Goal: Information Seeking & Learning: Learn about a topic

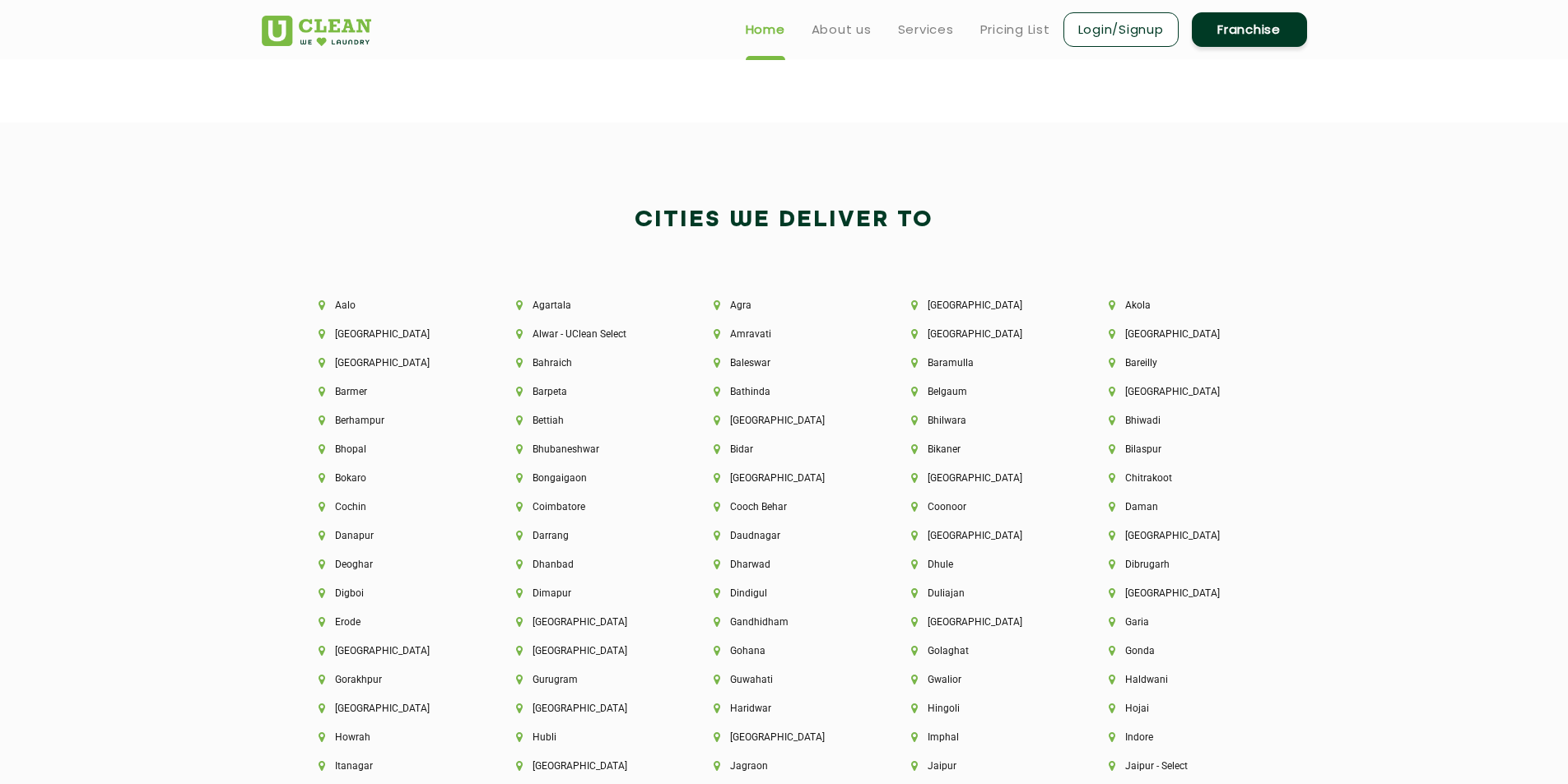
scroll to position [3539, 0]
click at [312, 237] on h2 "Cities We Deliver to" at bounding box center [784, 221] width 1045 height 40
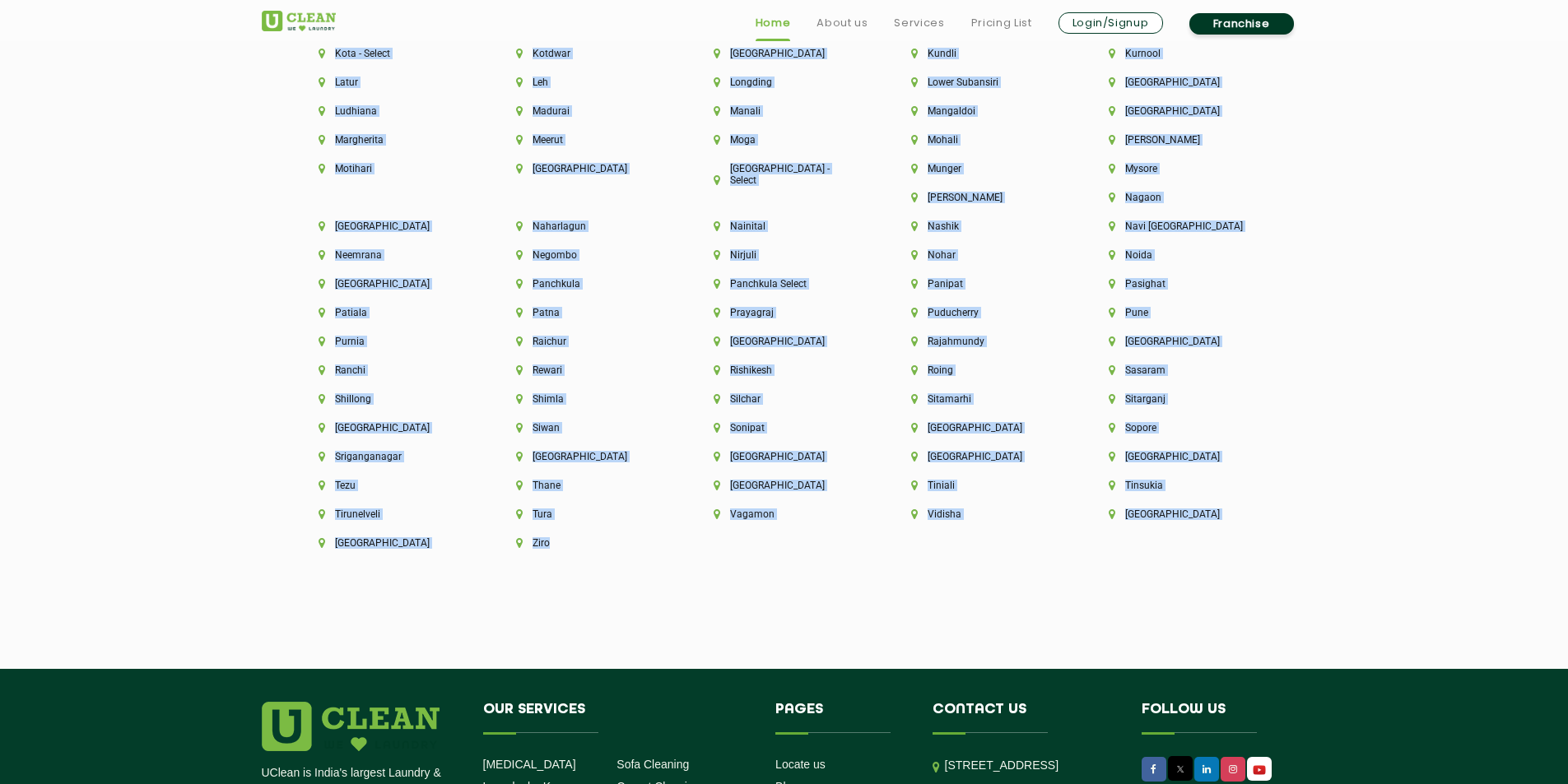
scroll to position [4414, 0]
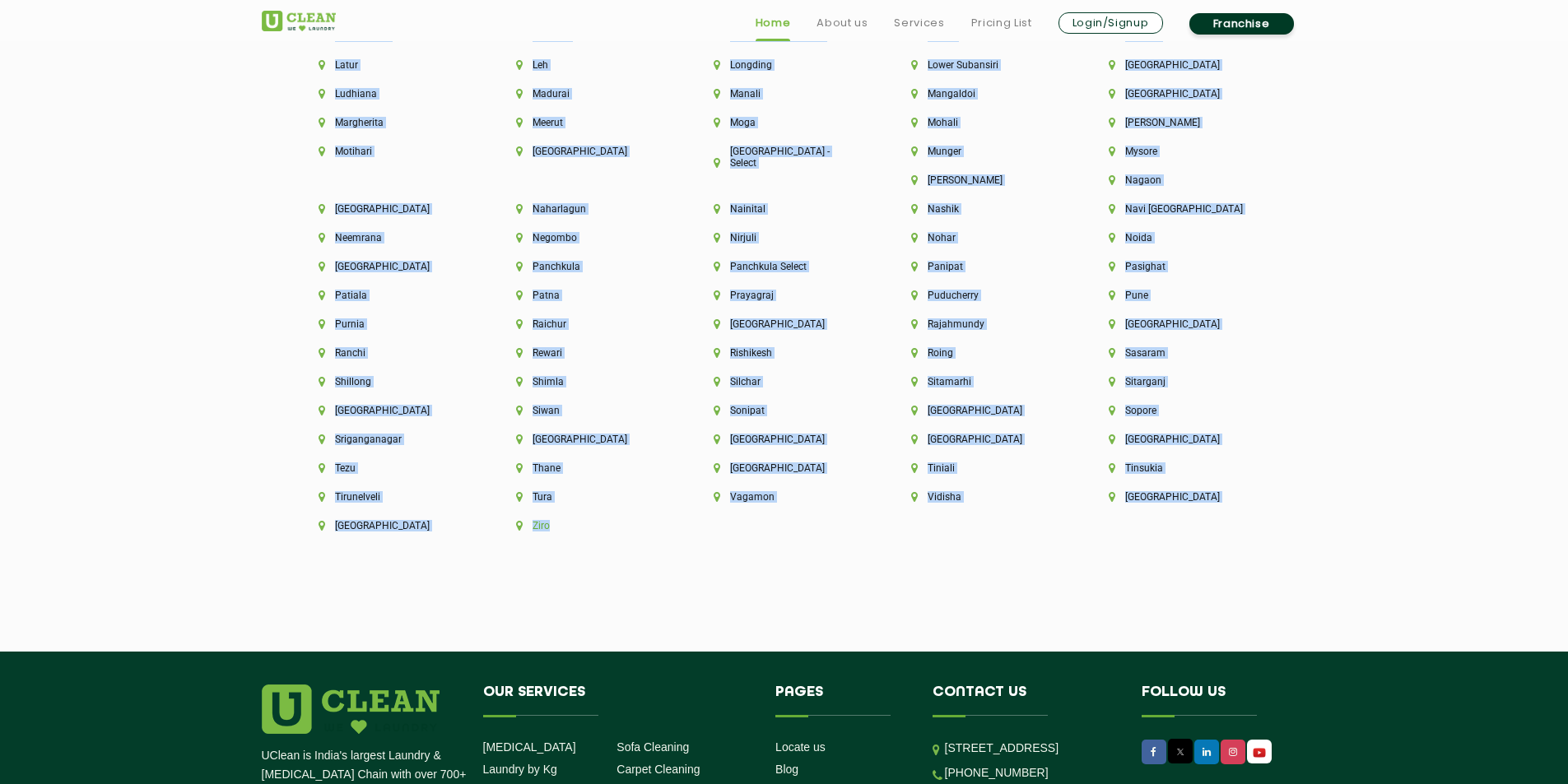
drag, startPoint x: 617, startPoint y: 214, endPoint x: 982, endPoint y: 498, distance: 462.5
copy div "Cities We Deliver to [GEOGRAPHIC_DATA] [GEOGRAPHIC_DATA] [GEOGRAPHIC_DATA] [GEO…"
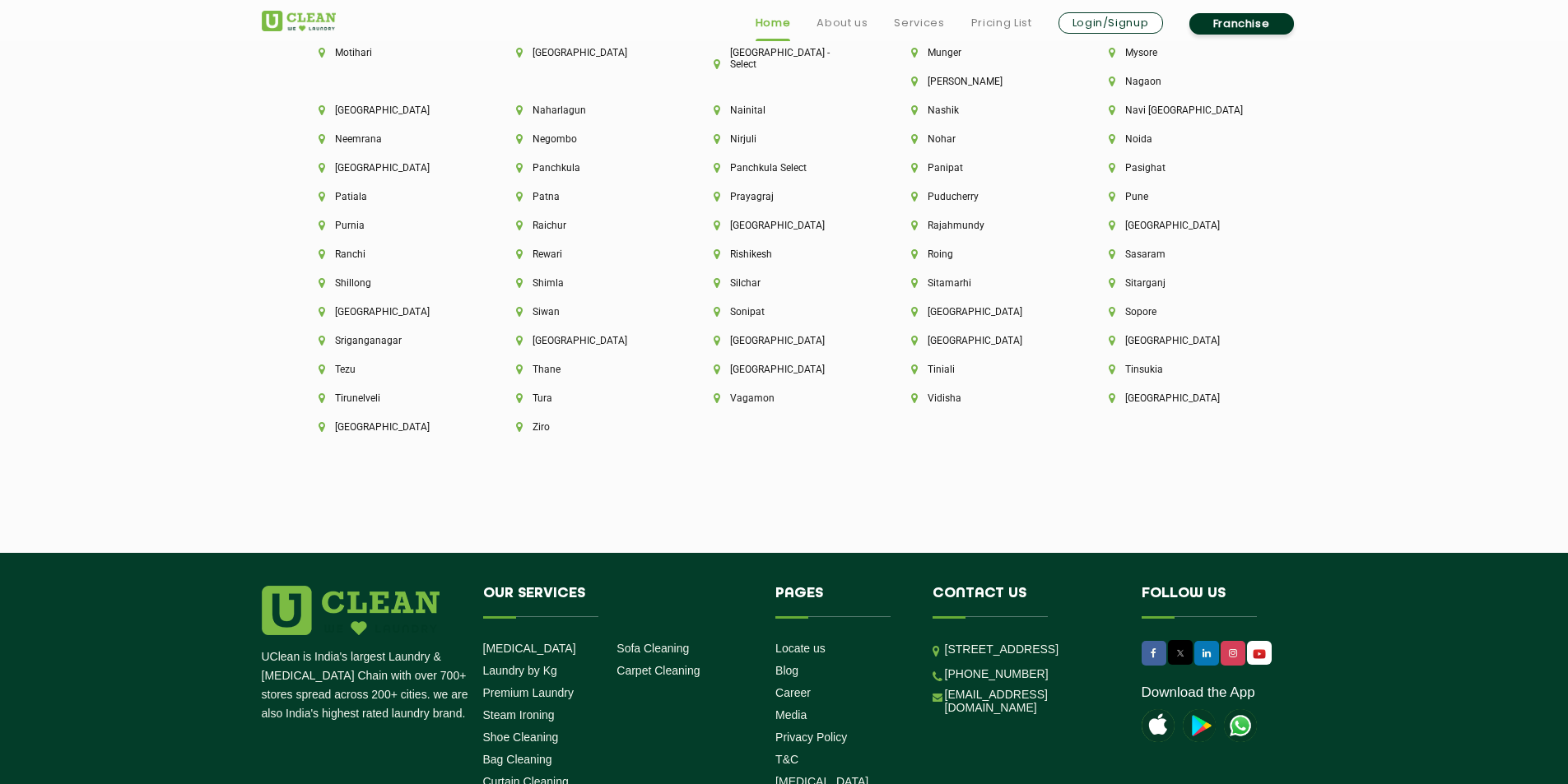
scroll to position [4646, 0]
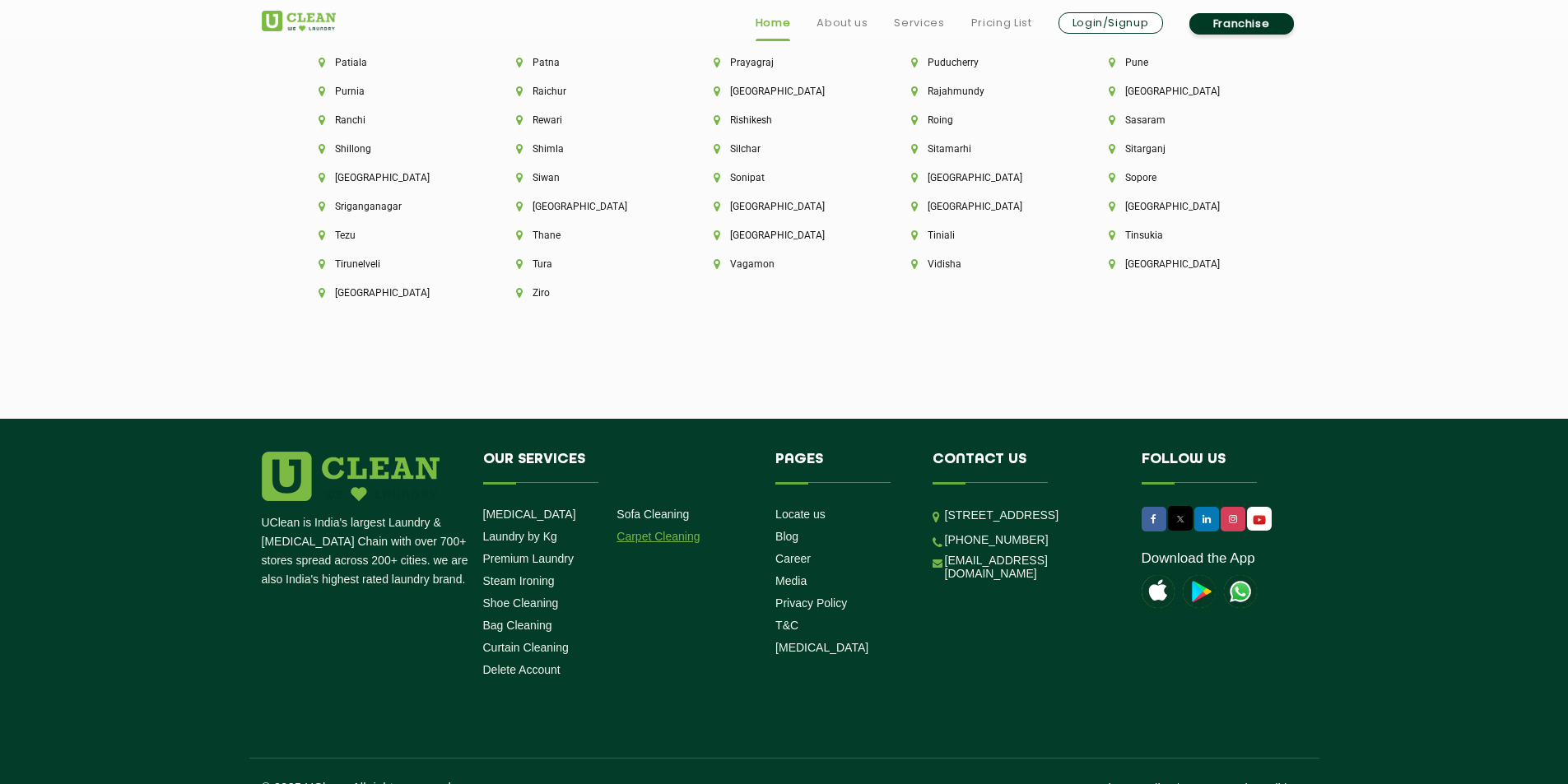
click at [673, 530] on link "Carpet Cleaning" at bounding box center [658, 536] width 83 height 13
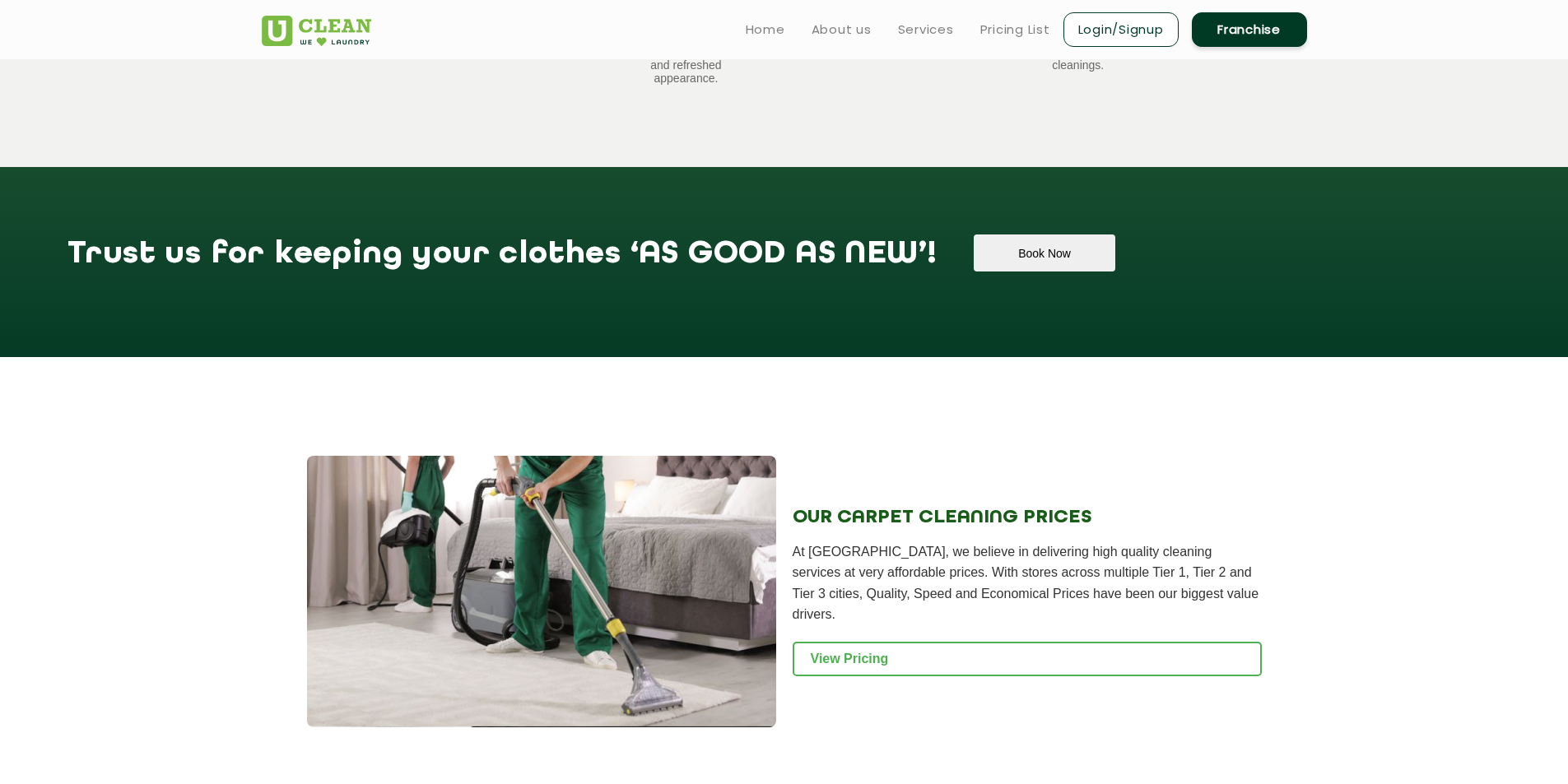
scroll to position [1226, 0]
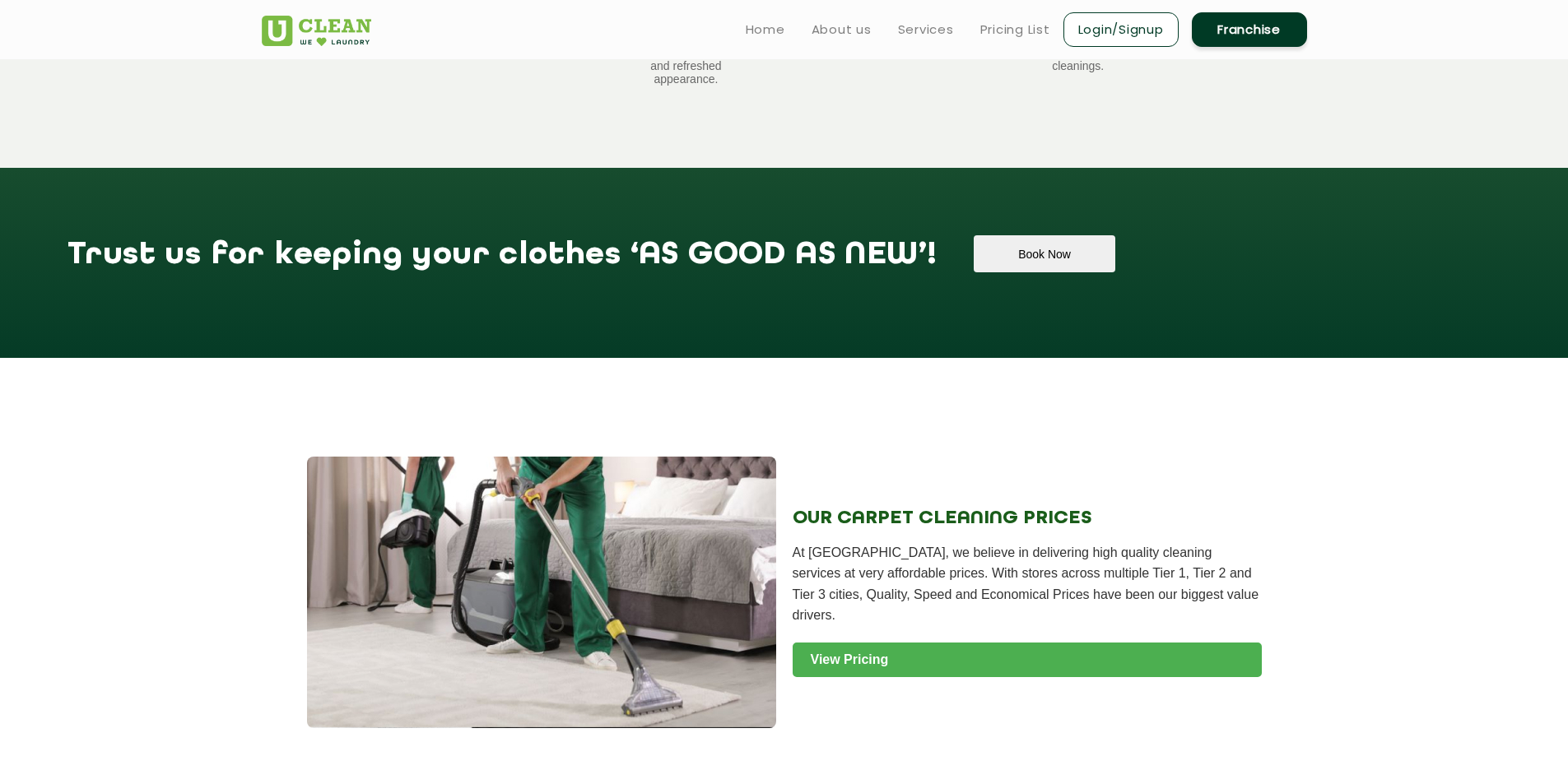
click at [1154, 654] on link "View Pricing" at bounding box center [1027, 660] width 469 height 34
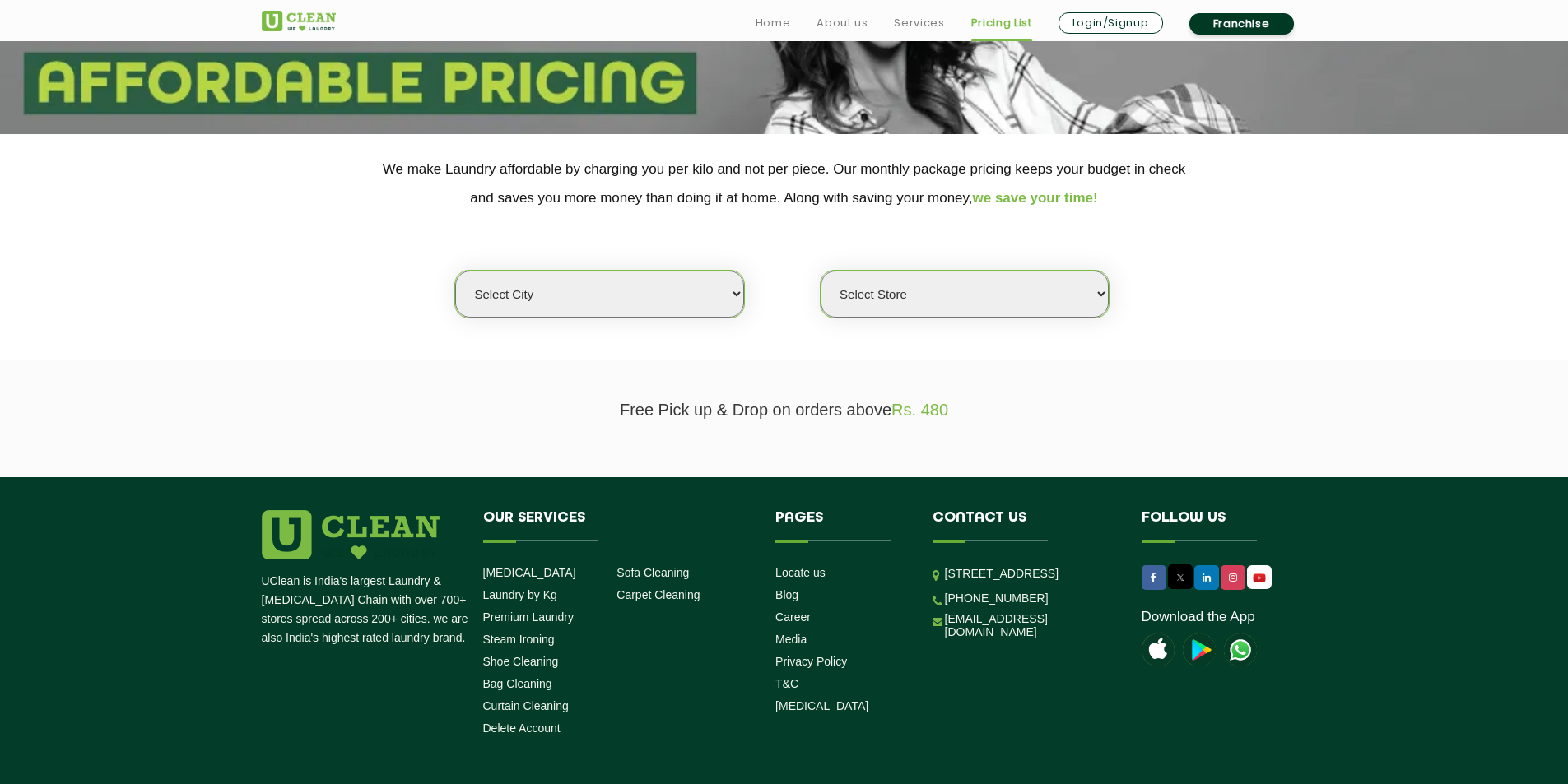
scroll to position [247, 0]
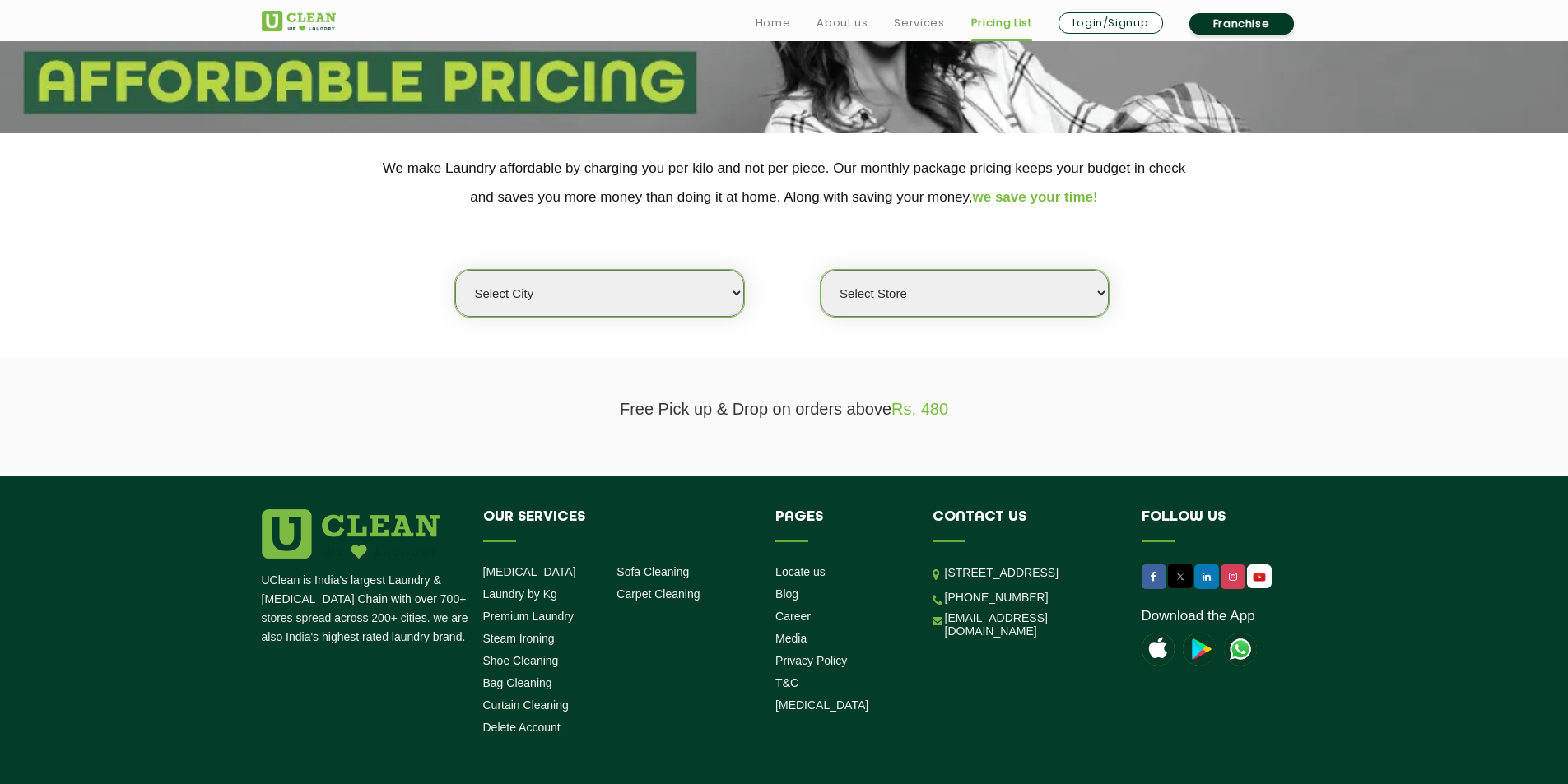
click at [681, 300] on select "Select city [GEOGRAPHIC_DATA] [GEOGRAPHIC_DATA] [GEOGRAPHIC_DATA] [GEOGRAPHIC_D…" at bounding box center [599, 293] width 288 height 47
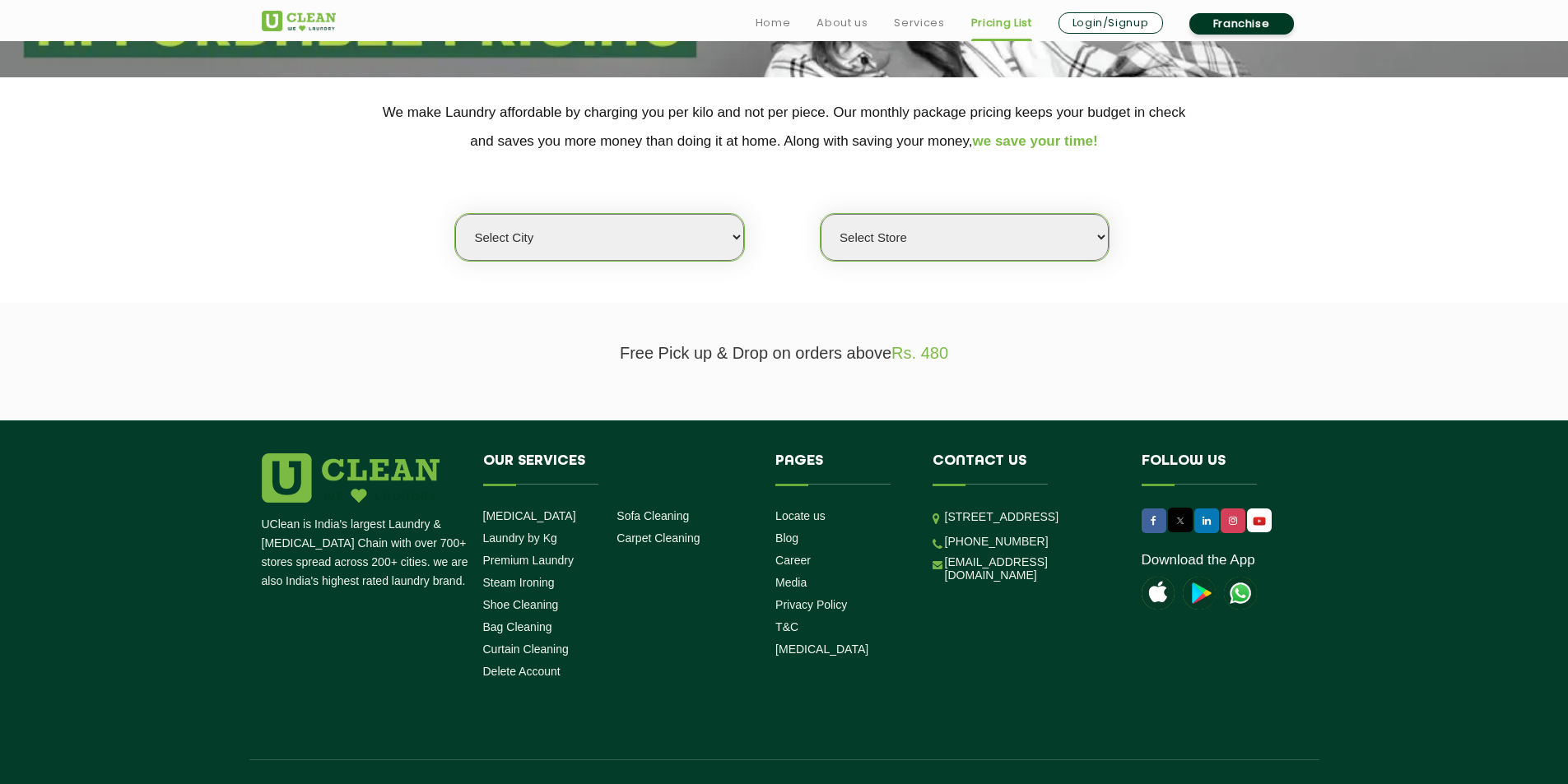
scroll to position [334, 0]
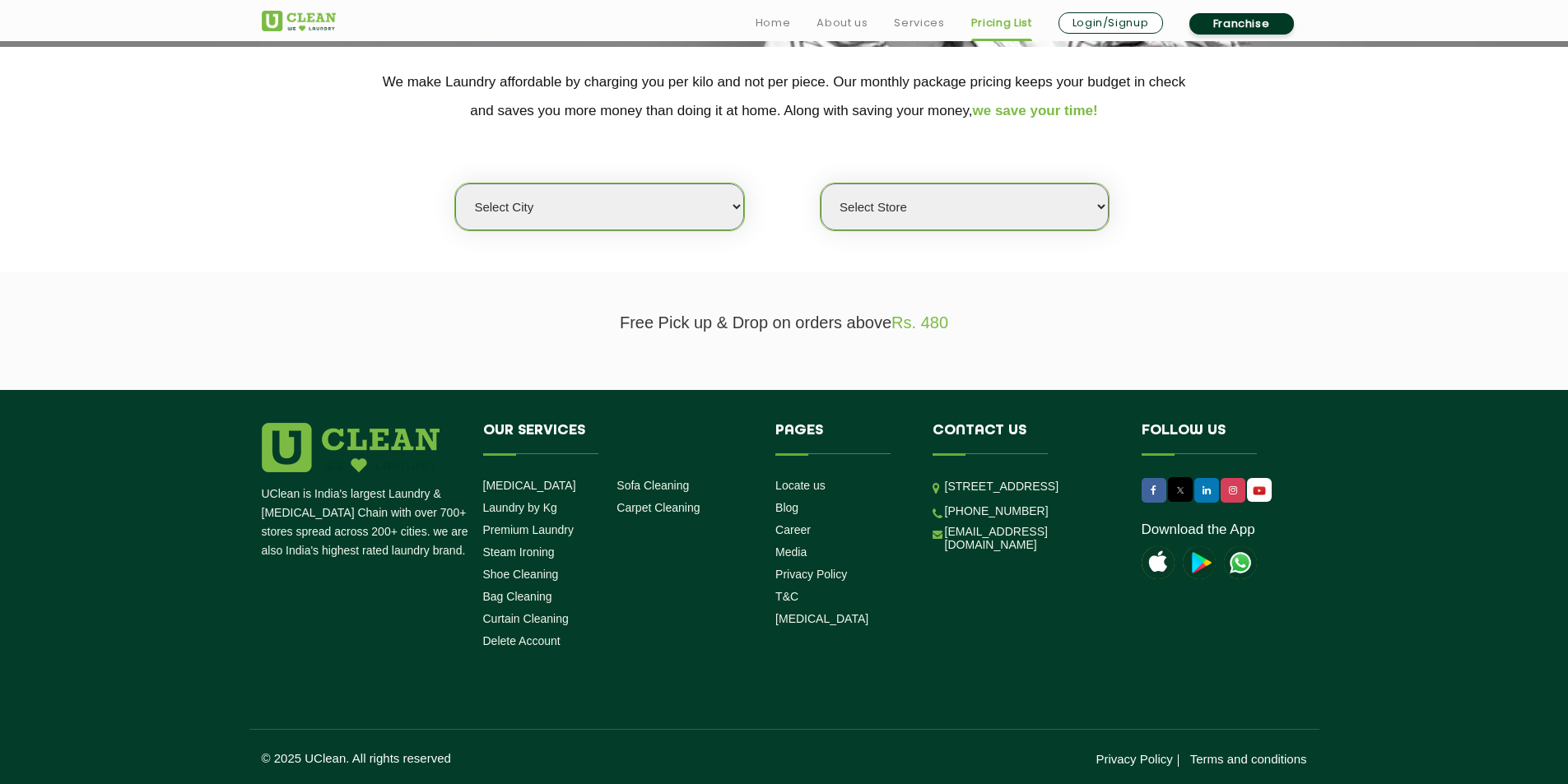
click at [671, 211] on select "Select city Aalo Agartala Agra Ahmedabad Akola Aligarh Alwar - UClean Select Am…" at bounding box center [599, 207] width 288 height 47
select select "195"
click at [455, 183] on select "Select city Aalo Agartala Agra Ahmedabad Akola Aligarh Alwar - UClean Select Am…" at bounding box center [599, 207] width 288 height 47
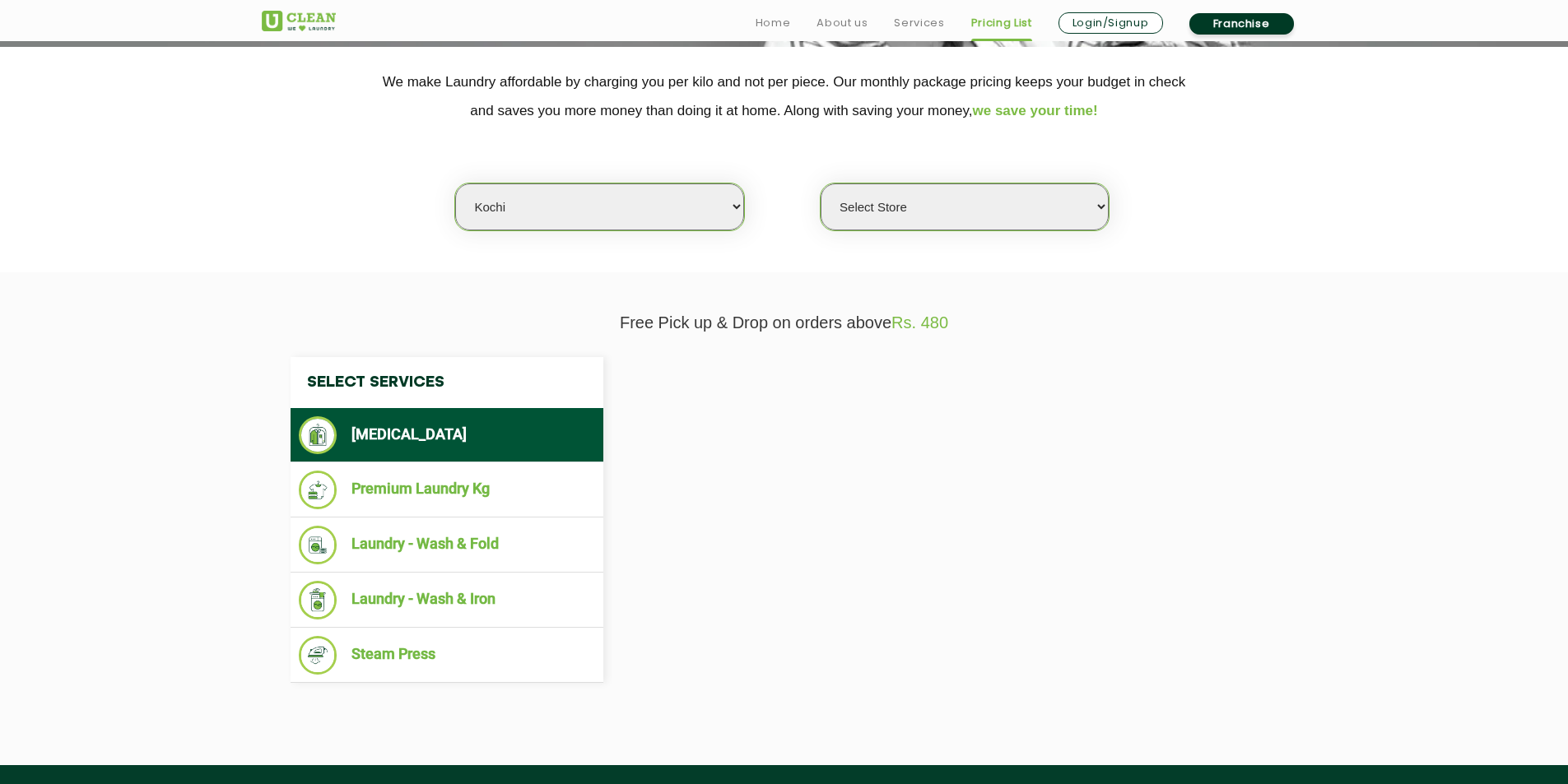
select select "0"
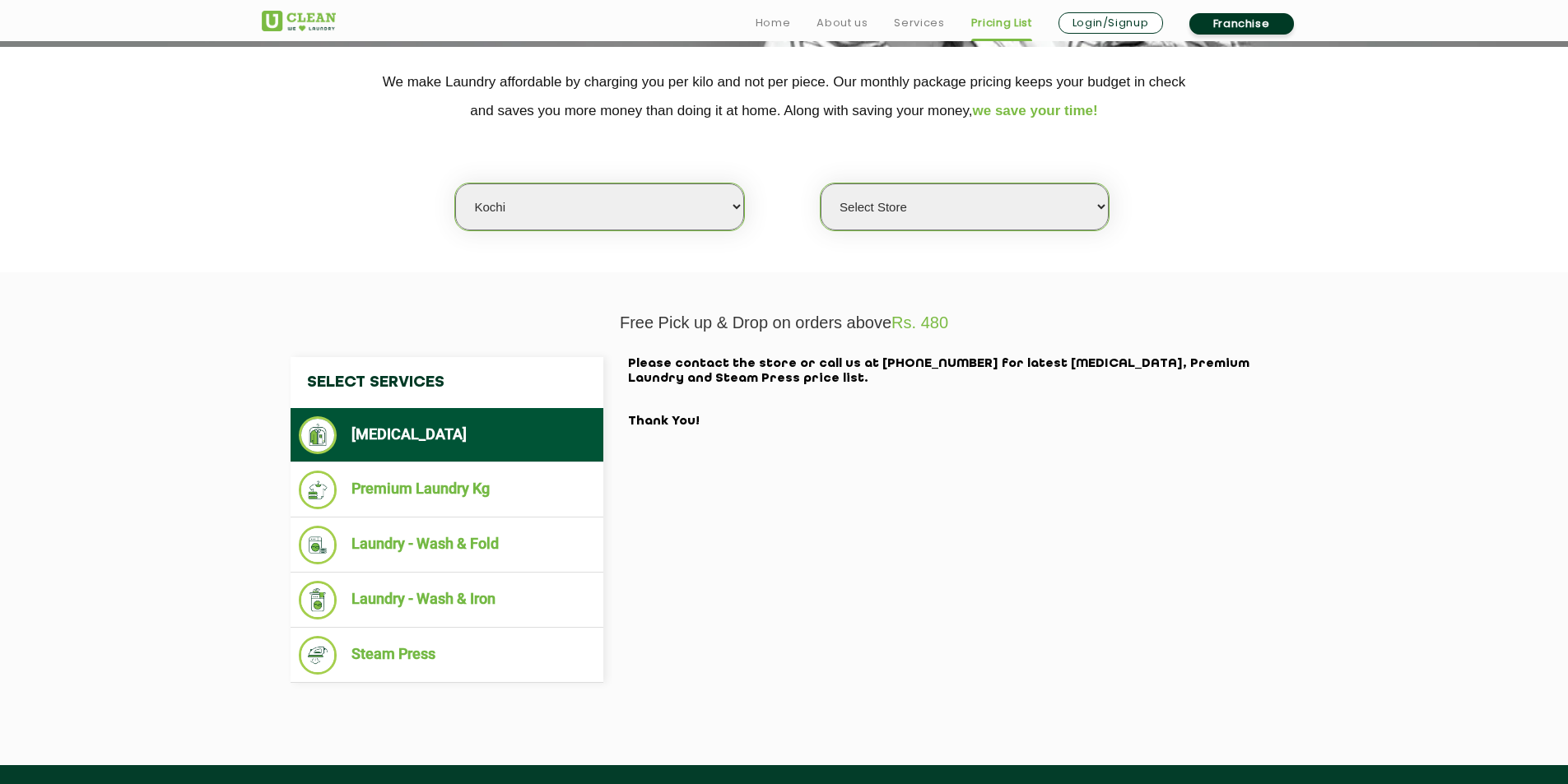
click at [892, 384] on h2 "Please contact the store or call us at 9999759911 for latest Dry Cleaning, Prem…" at bounding box center [952, 393] width 650 height 73
click at [584, 205] on select "Select city Aalo Agartala Agra Ahmedabad Akola Aligarh Alwar - UClean Select Am…" at bounding box center [599, 207] width 288 height 47
select select "16"
click at [455, 183] on select "Select city Aalo Agartala Agra Ahmedabad Akola Aligarh Alwar - UClean Select Am…" at bounding box center [599, 207] width 288 height 47
select select "0"
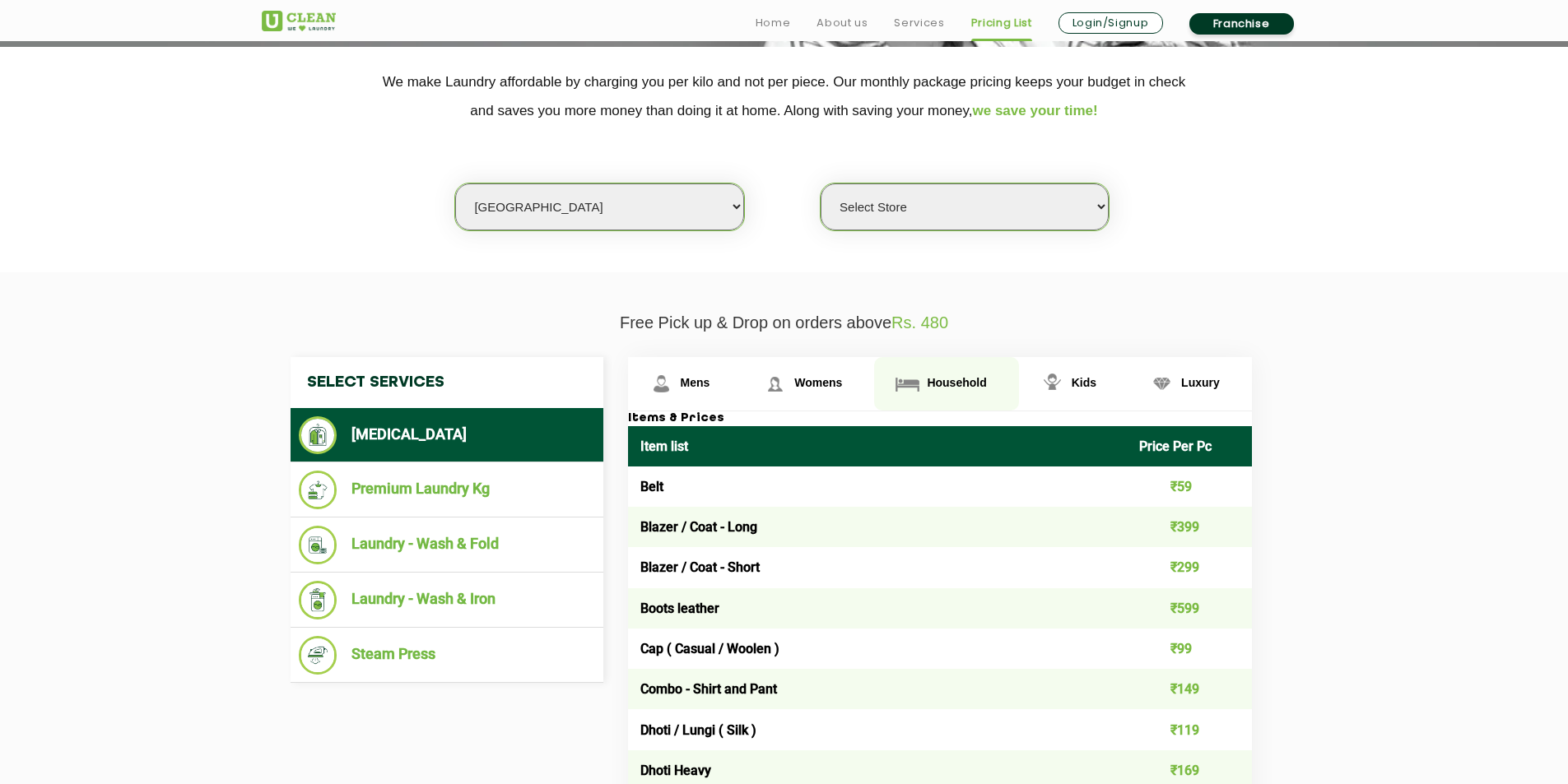
click at [710, 382] on span "Household" at bounding box center [695, 382] width 30 height 13
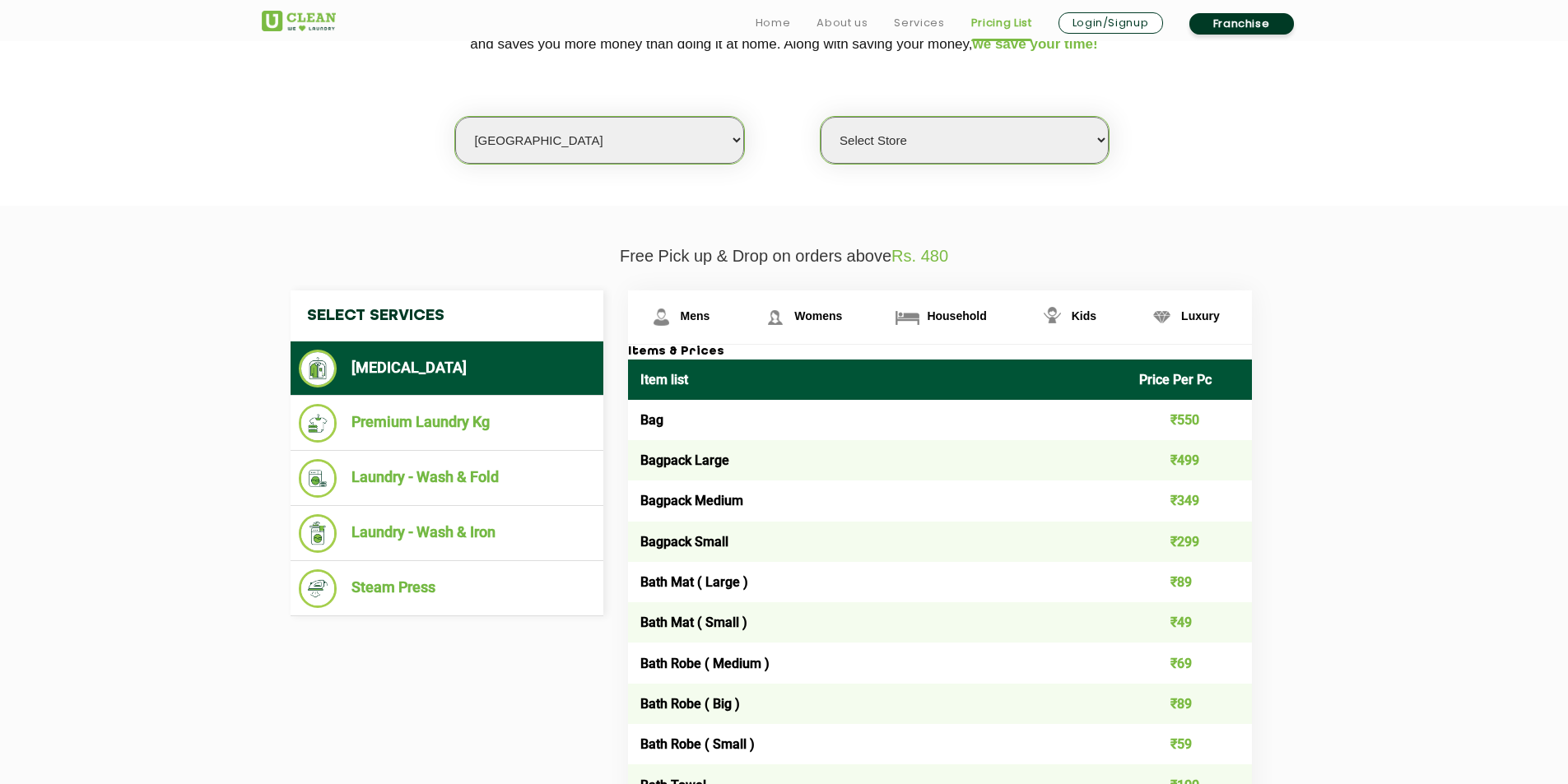
scroll to position [415, 0]
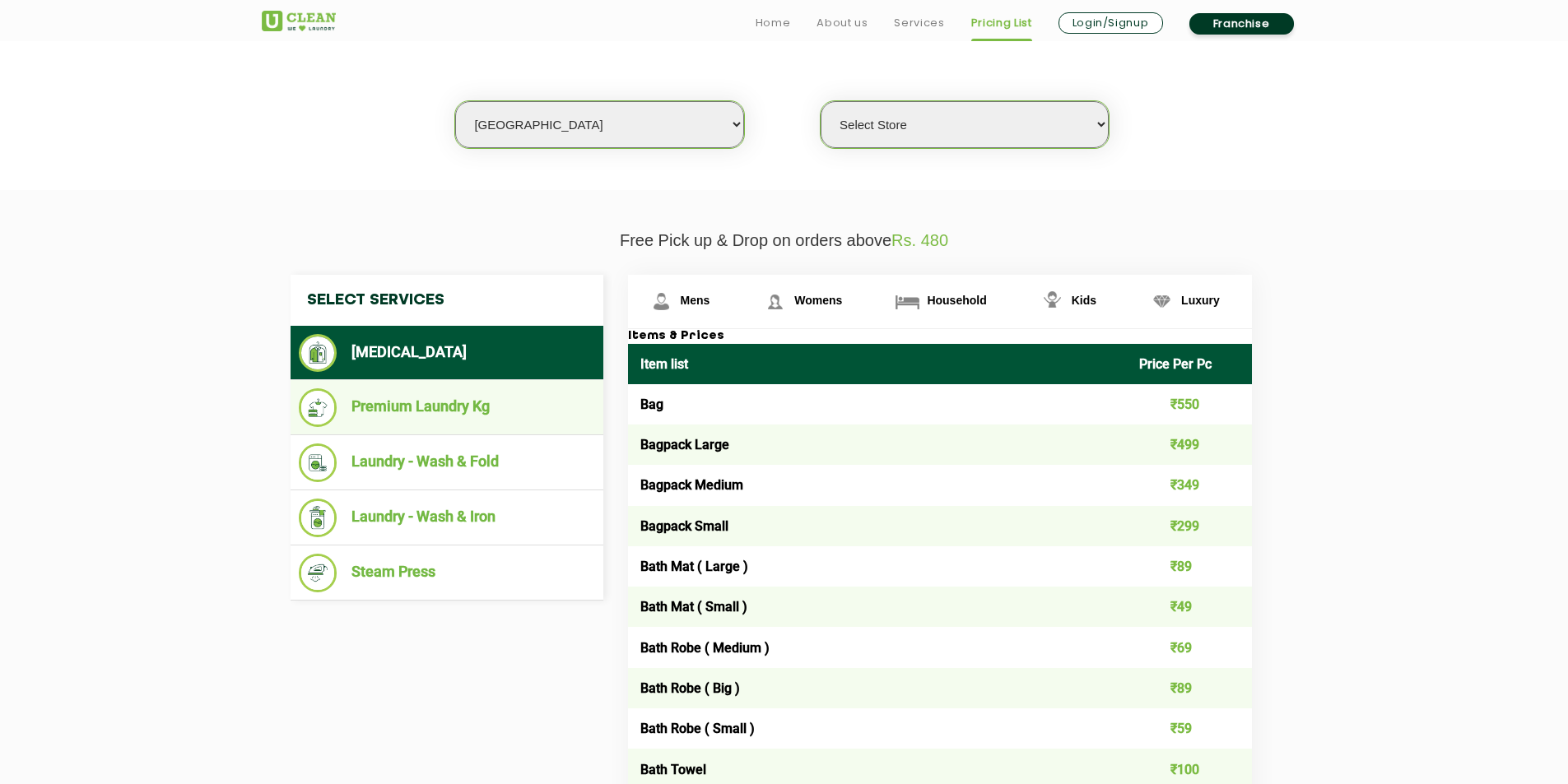
click at [492, 411] on li "Premium Laundry Kg" at bounding box center [447, 407] width 297 height 39
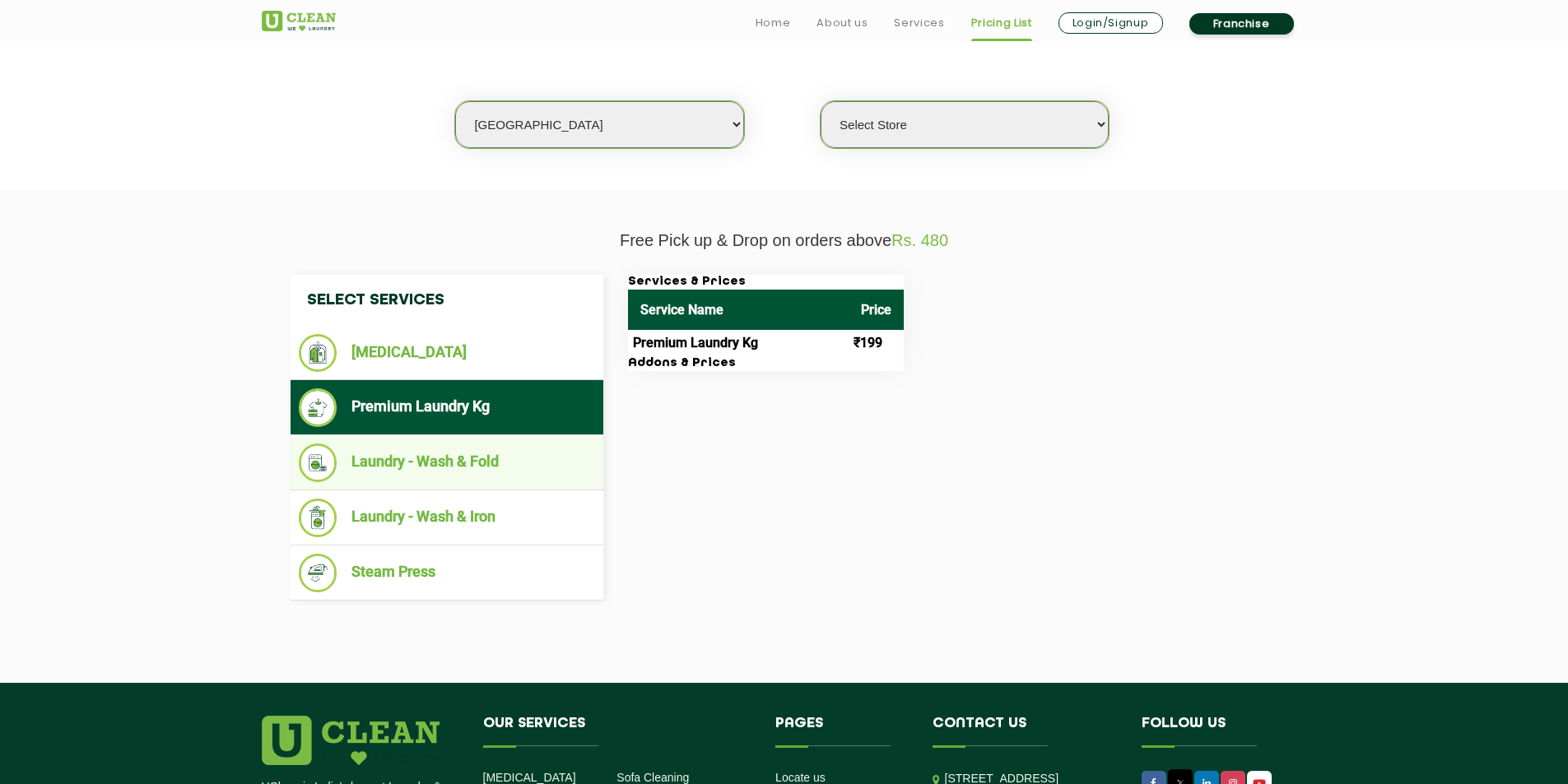
click at [501, 452] on li "Laundry - Wash & Fold" at bounding box center [447, 462] width 297 height 39
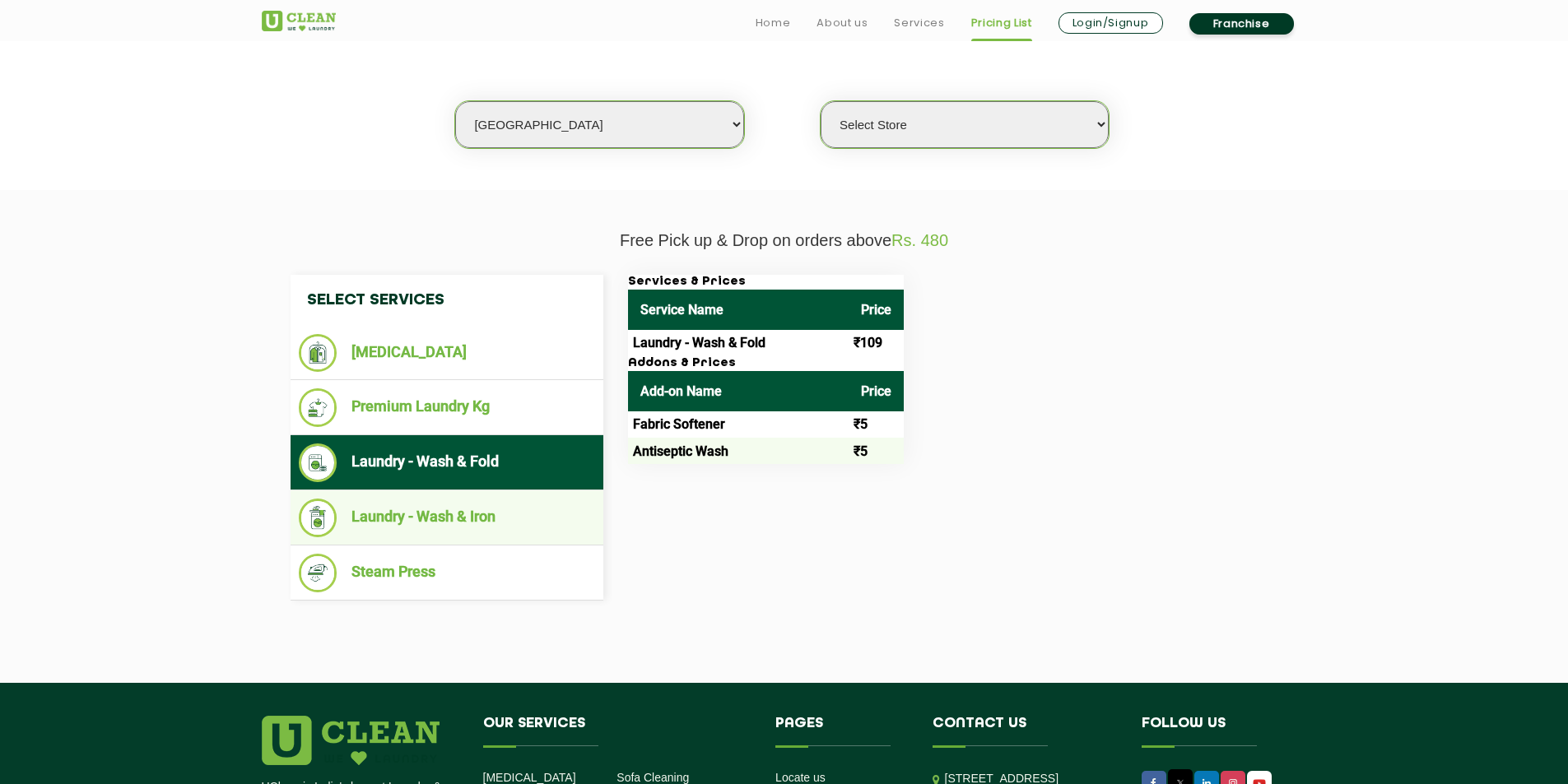
click at [515, 503] on li "Laundry - Wash & Iron" at bounding box center [447, 518] width 297 height 39
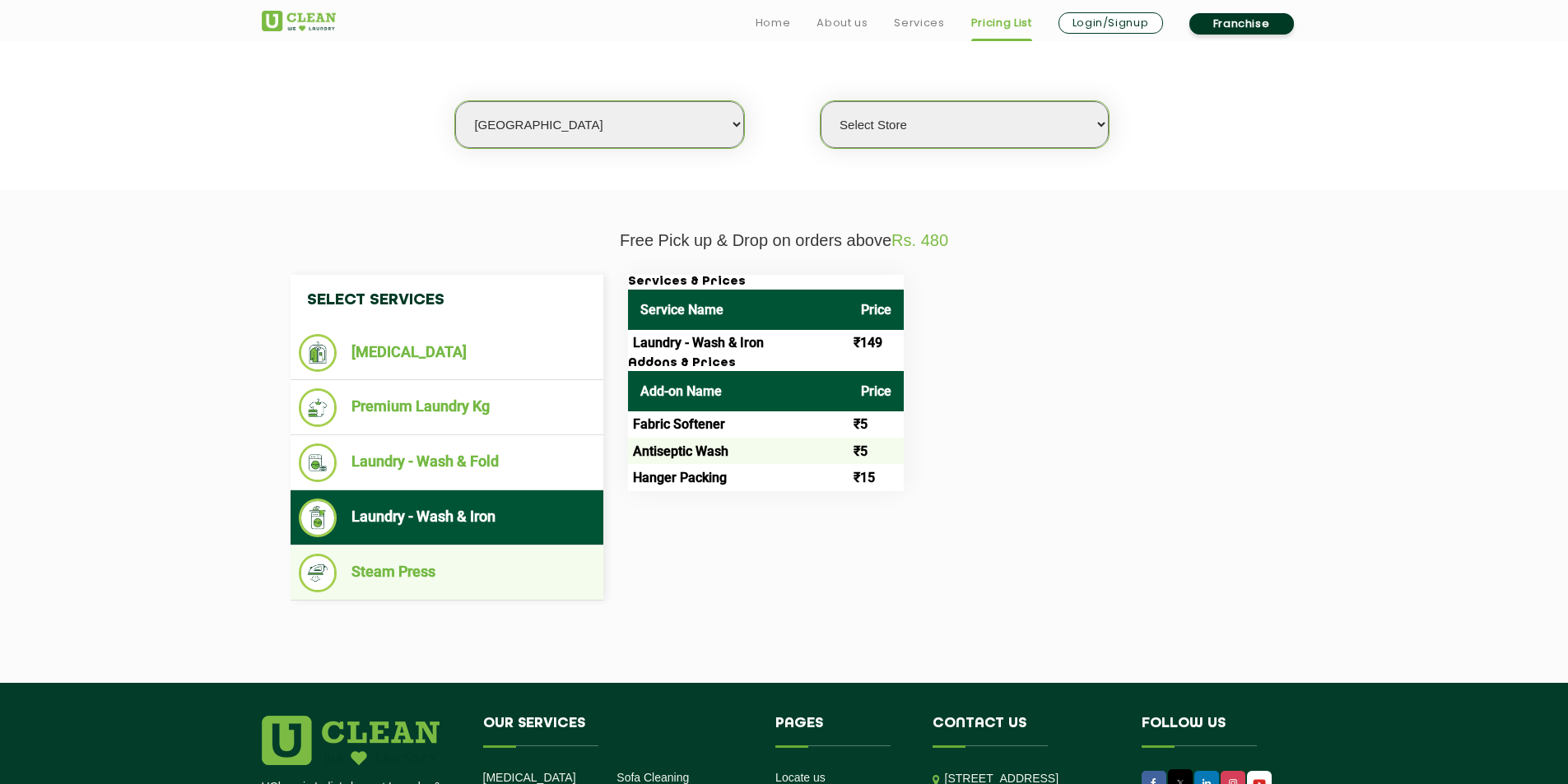
click at [491, 560] on li "Steam Press" at bounding box center [447, 573] width 297 height 39
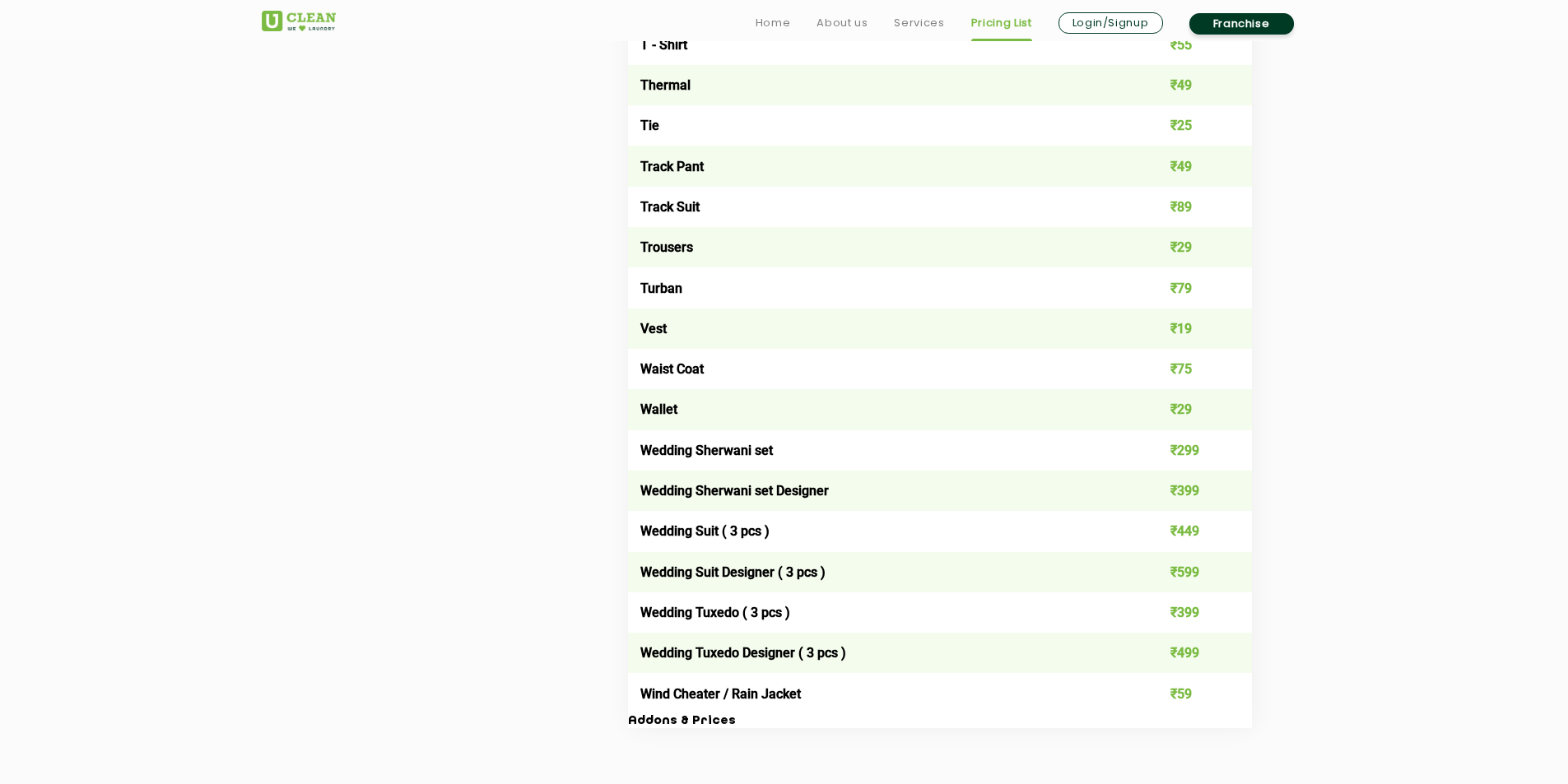
scroll to position [3213, 0]
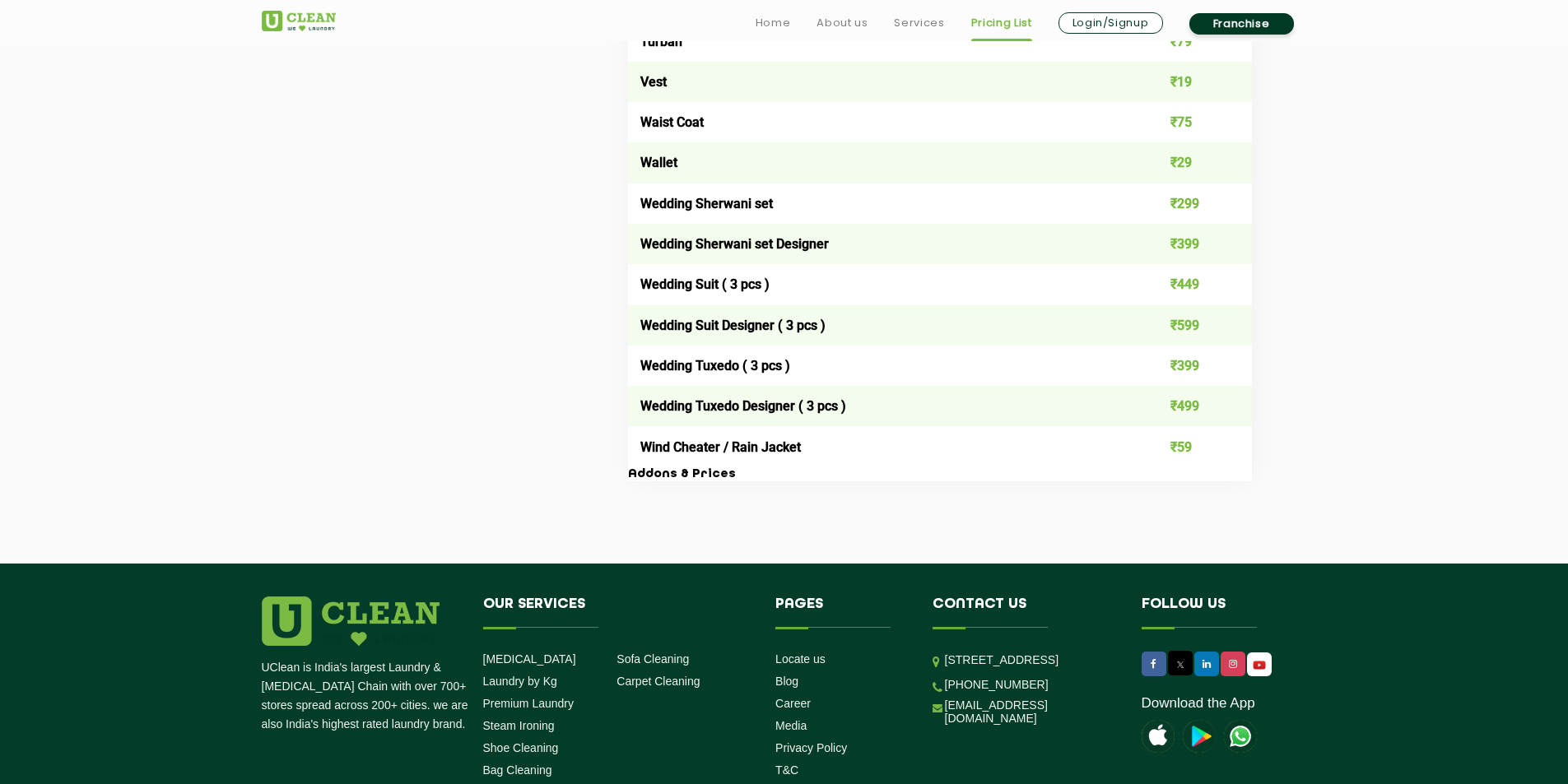
click at [704, 481] on h3 "Addons & Prices" at bounding box center [940, 475] width 624 height 14
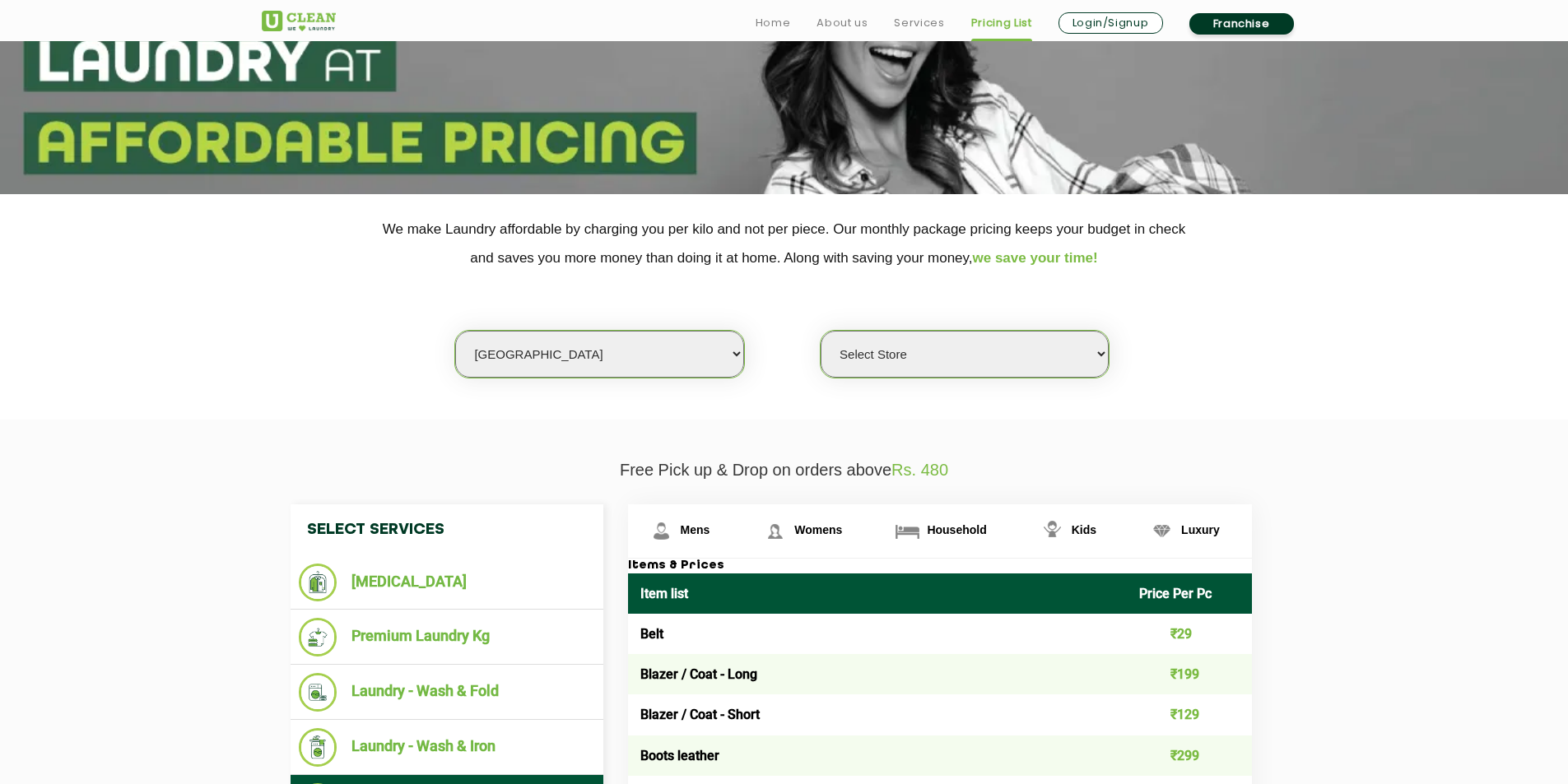
scroll to position [415, 0]
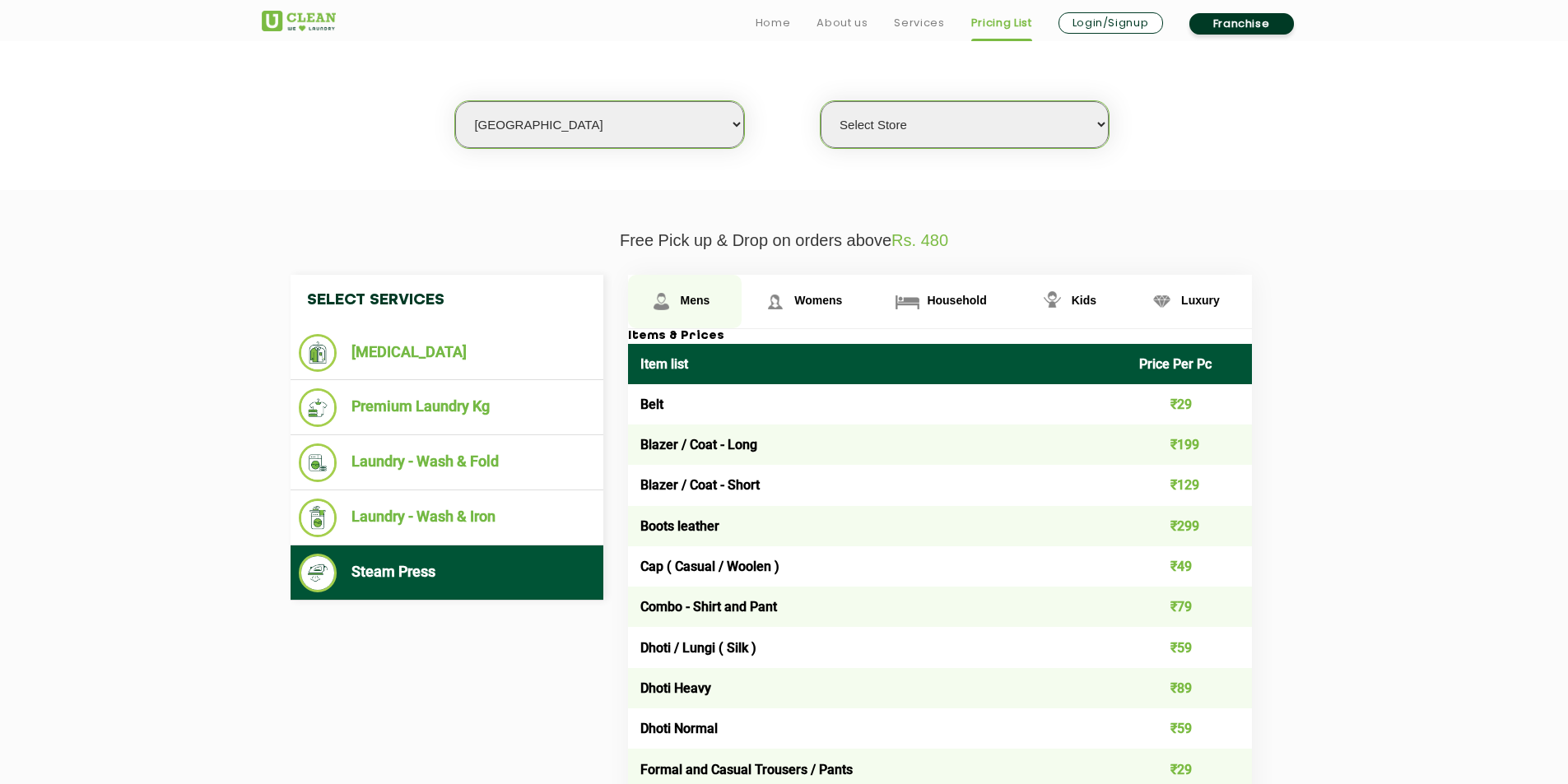
click at [696, 289] on link "Mens" at bounding box center [684, 301] width 114 height 53
click at [710, 294] on span "Womens" at bounding box center [695, 300] width 30 height 13
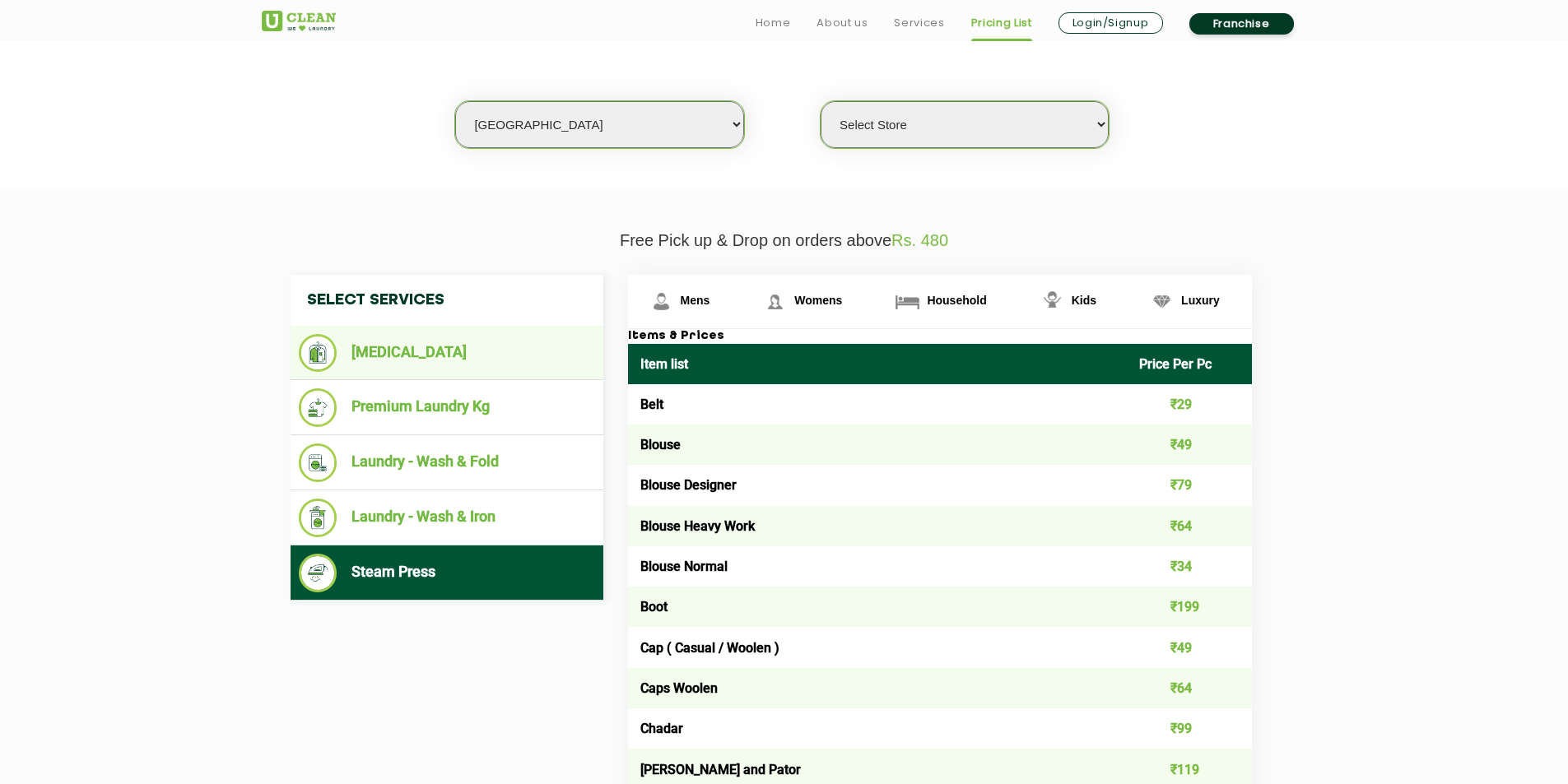
click at [477, 361] on li "[MEDICAL_DATA]" at bounding box center [447, 353] width 297 height 38
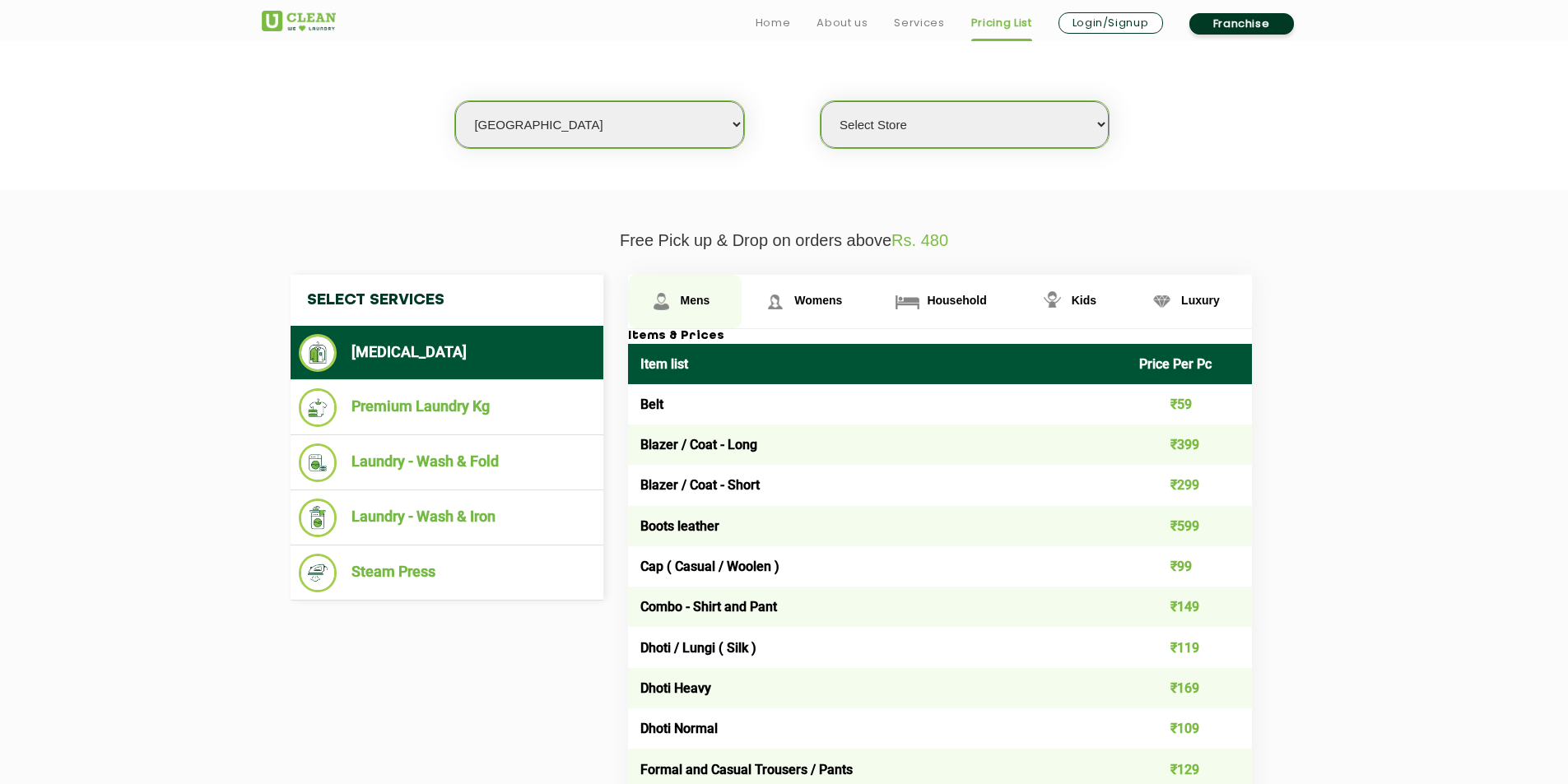
click at [682, 302] on span "Mens" at bounding box center [695, 300] width 30 height 13
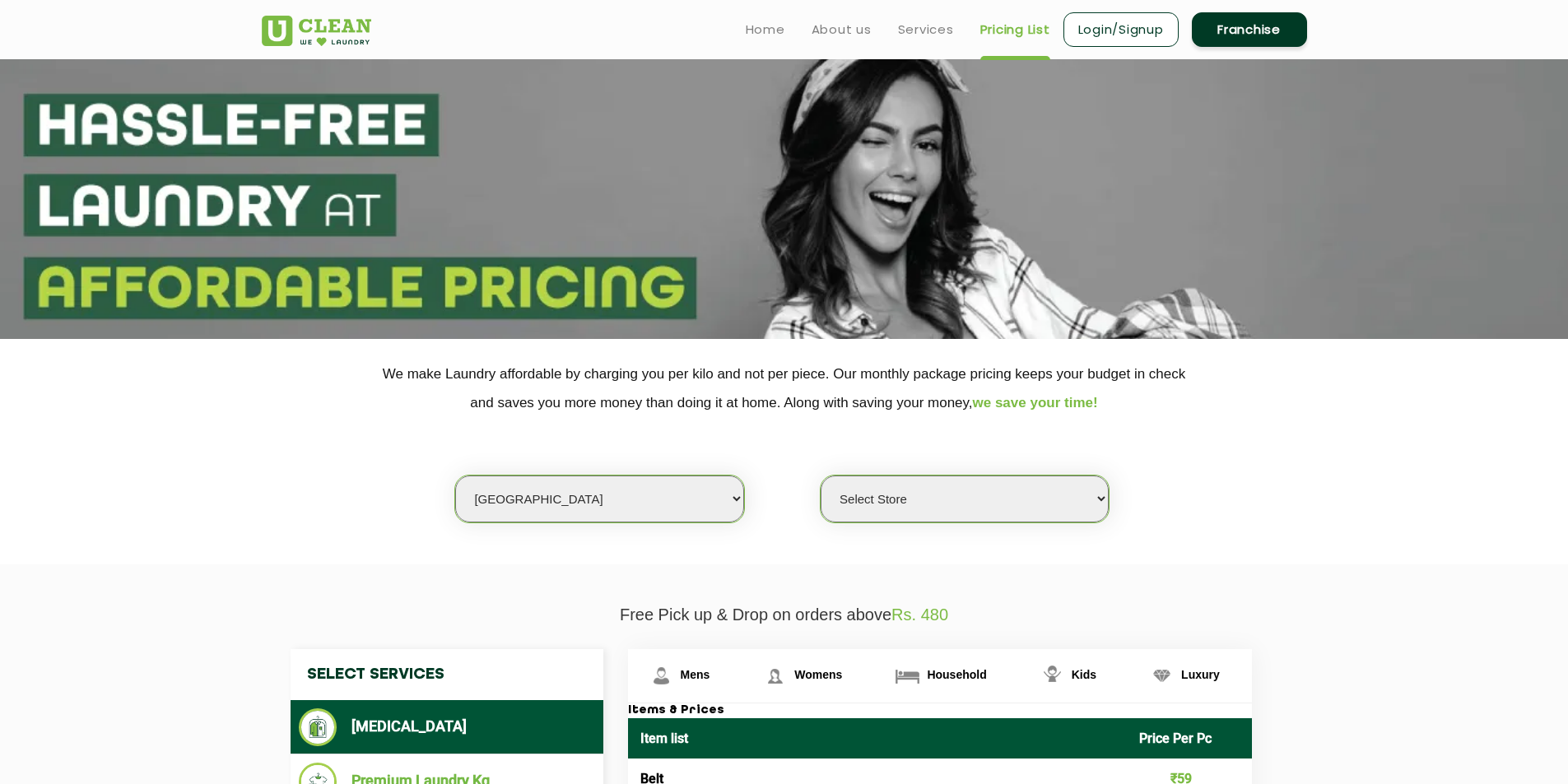
scroll to position [0, 0]
